Goal: Task Accomplishment & Management: Use online tool/utility

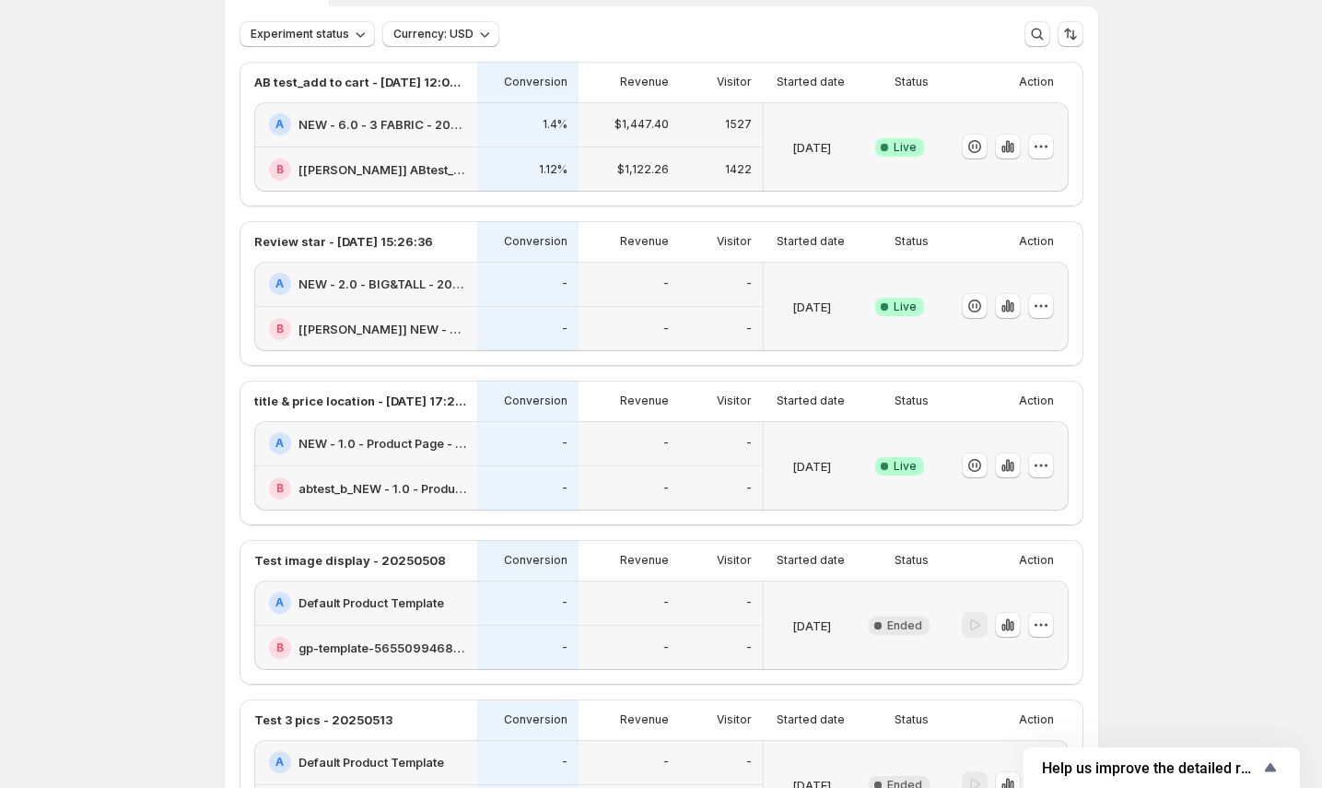
scroll to position [146, 0]
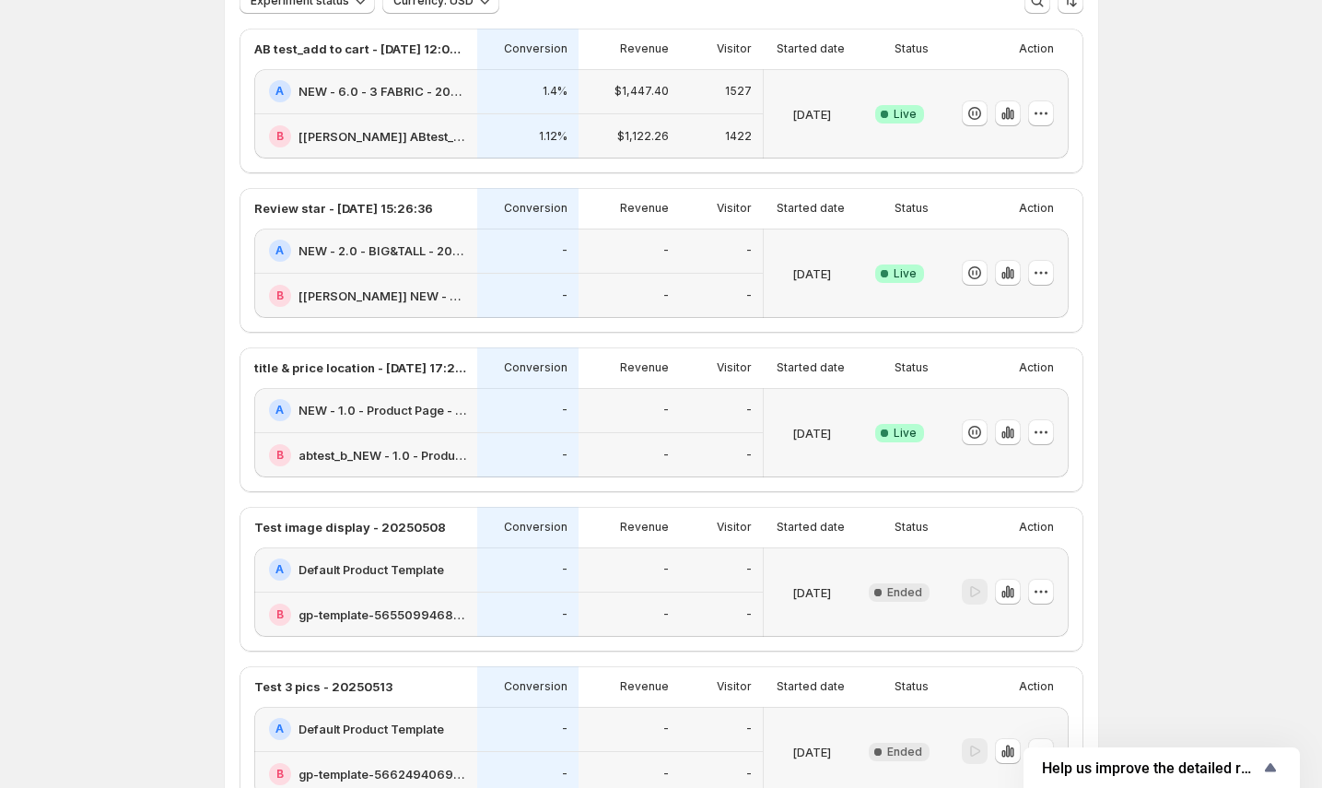
click at [359, 452] on h2 "abtest_b_NEW - 1.0 - Product Page - 20250916" at bounding box center [383, 455] width 168 height 18
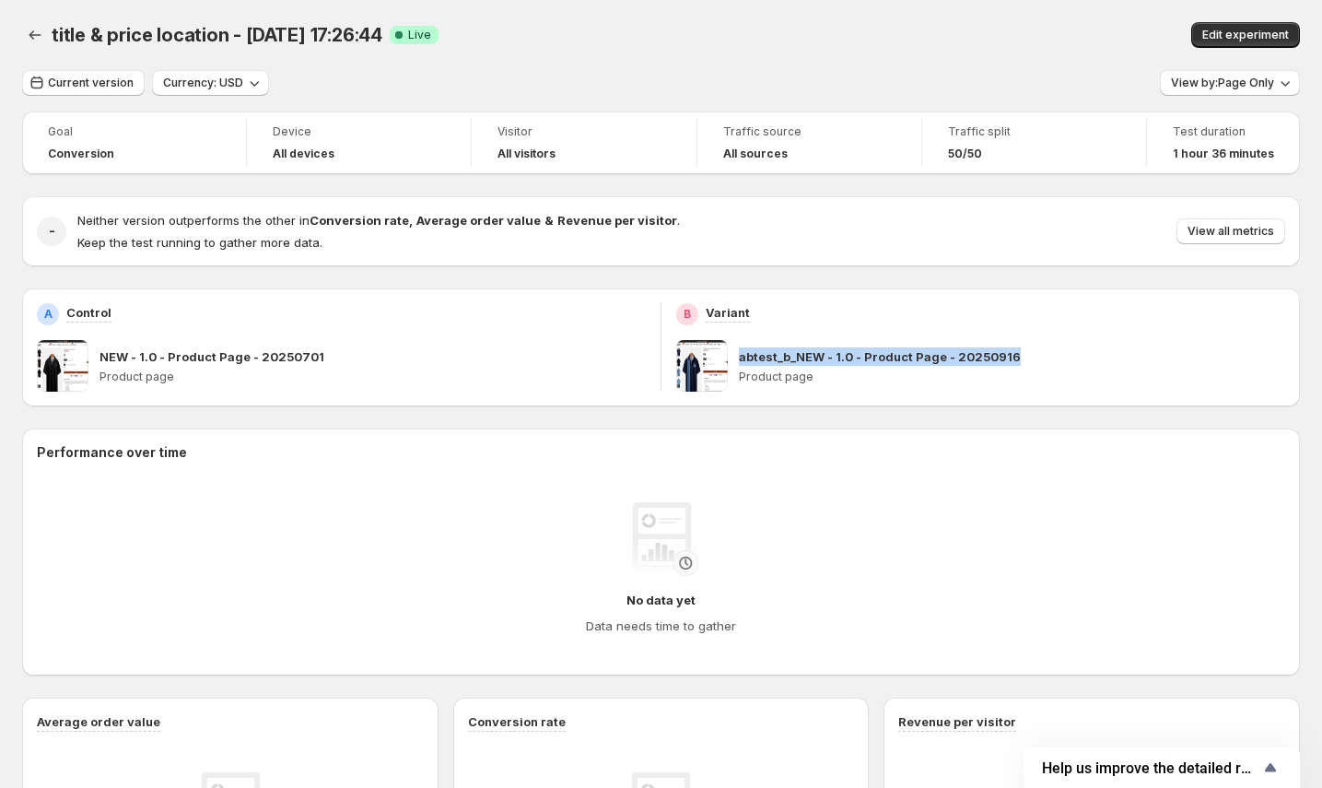
drag, startPoint x: 1005, startPoint y: 352, endPoint x: 739, endPoint y: 357, distance: 266.3
click at [739, 357] on div "abtest_b_NEW - 1.0 - Product Page - 20250916 Product page" at bounding box center [980, 366] width 609 height 52
copy p "abtest_b_NEW - 1.0 - Product Page - 20250916"
